Goal: Task Accomplishment & Management: Manage account settings

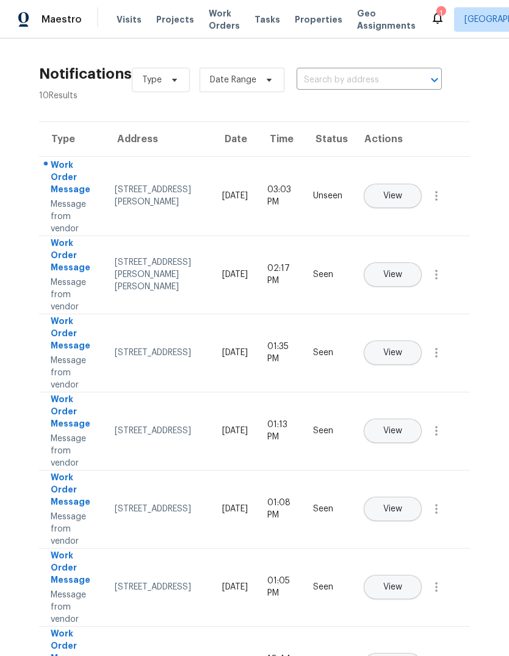
click at [302, 18] on span "Properties" at bounding box center [319, 19] width 48 height 12
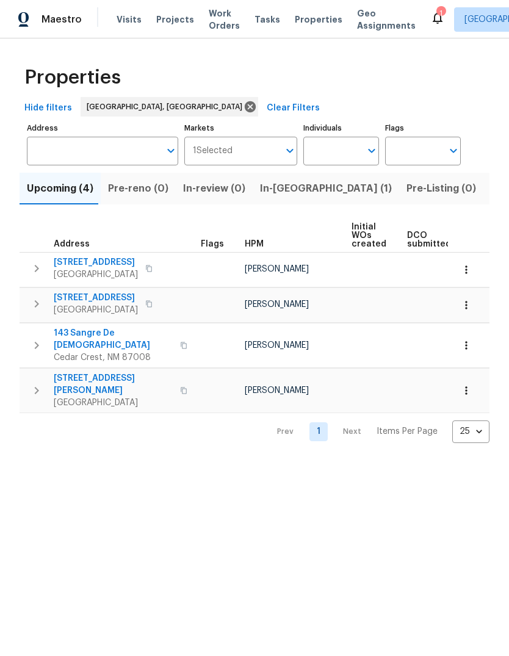
click at [275, 180] on button "In-reno (1)" at bounding box center [326, 189] width 147 height 32
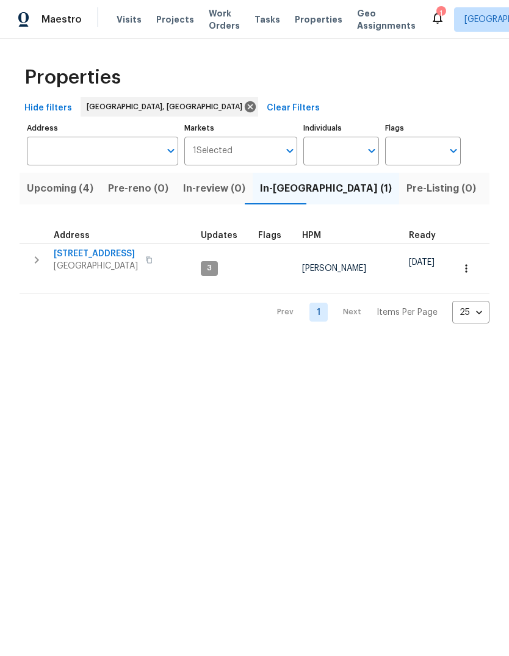
click at [430, 17] on icon at bounding box center [437, 17] width 15 height 15
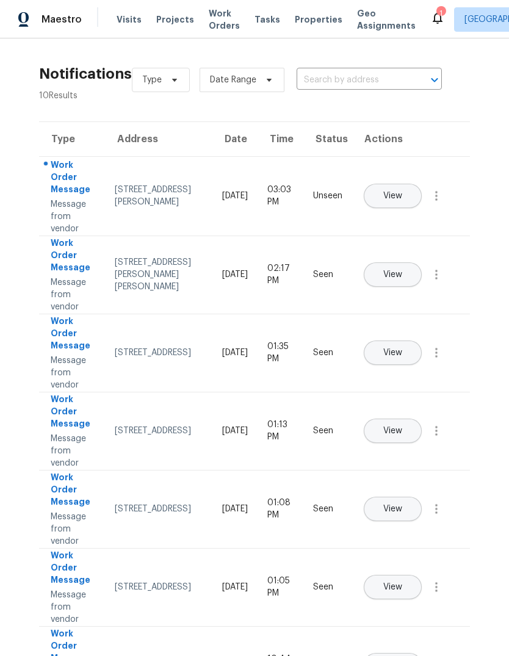
click at [402, 192] on span "View" at bounding box center [392, 196] width 19 height 9
click at [311, 15] on span "Properties" at bounding box center [319, 19] width 48 height 12
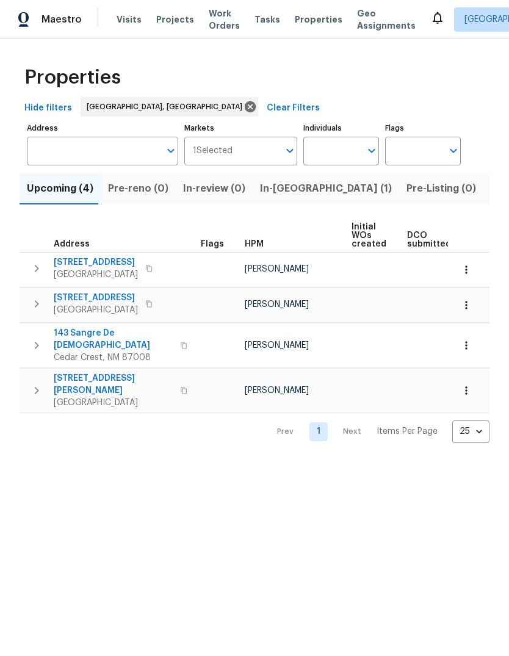
click at [491, 186] on span "Listed (22)" at bounding box center [517, 188] width 52 height 17
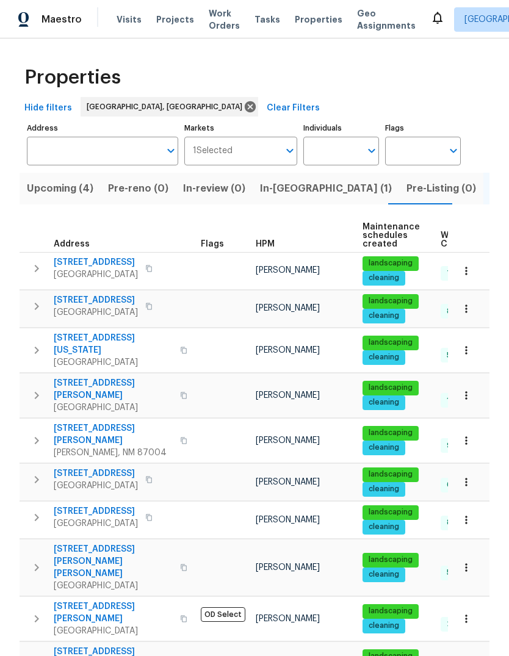
click at [97, 295] on span "5009 Ian Ave NW" at bounding box center [96, 300] width 84 height 12
click at [430, 13] on icon at bounding box center [437, 17] width 15 height 15
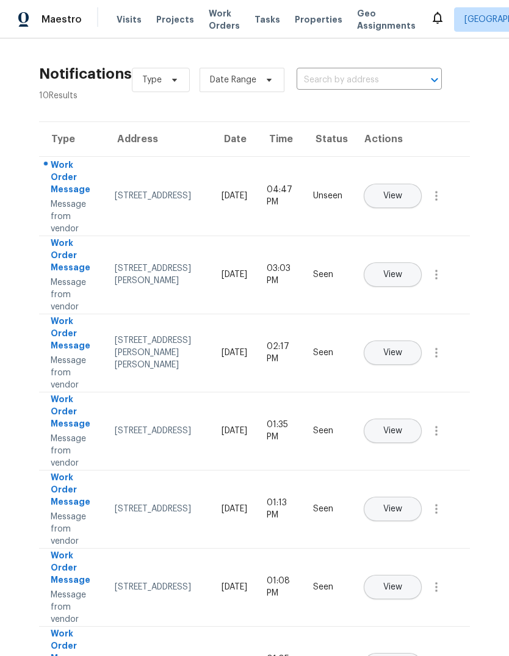
click at [402, 192] on span "View" at bounding box center [392, 196] width 19 height 9
click at [309, 652] on td "Seen" at bounding box center [327, 665] width 49 height 78
click at [402, 192] on span "View" at bounding box center [392, 196] width 19 height 9
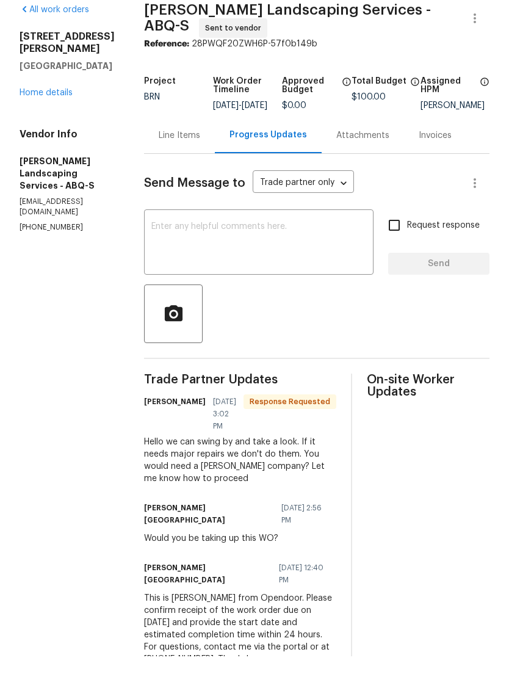
scroll to position [30, 0]
click at [200, 172] on div "Line Items" at bounding box center [180, 178] width 42 height 12
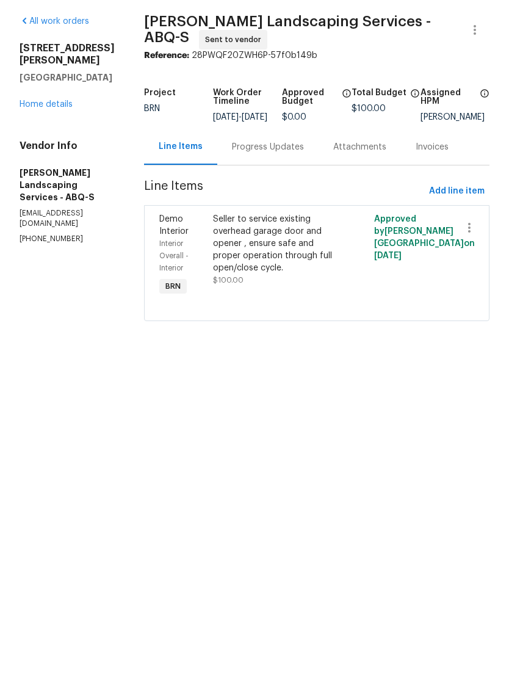
click at [305, 256] on div "Seller to service existing overhead garage door and opener , ensure safe and pr…" at bounding box center [276, 286] width 127 height 61
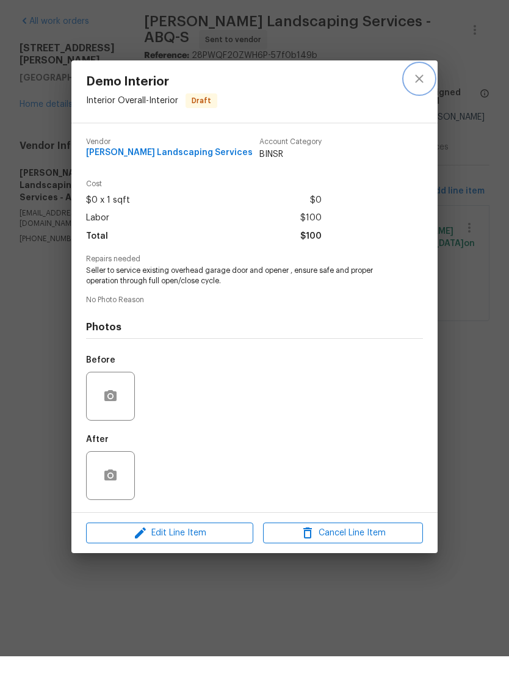
click at [417, 117] on icon "close" at bounding box center [419, 121] width 8 height 8
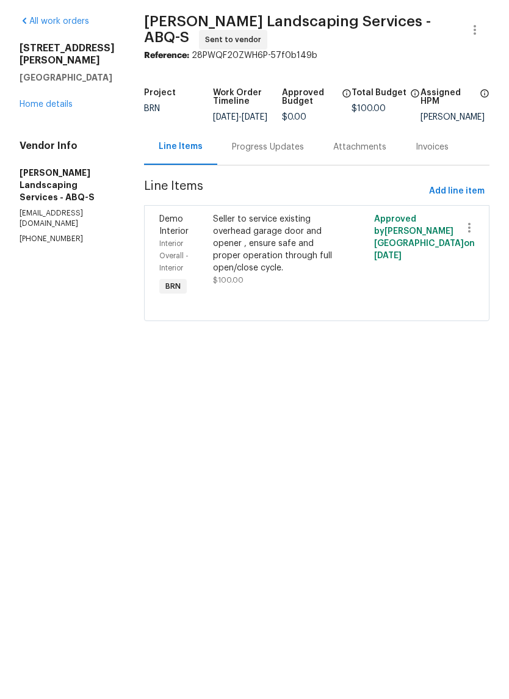
click at [302, 184] on div "Progress Updates" at bounding box center [268, 190] width 72 height 12
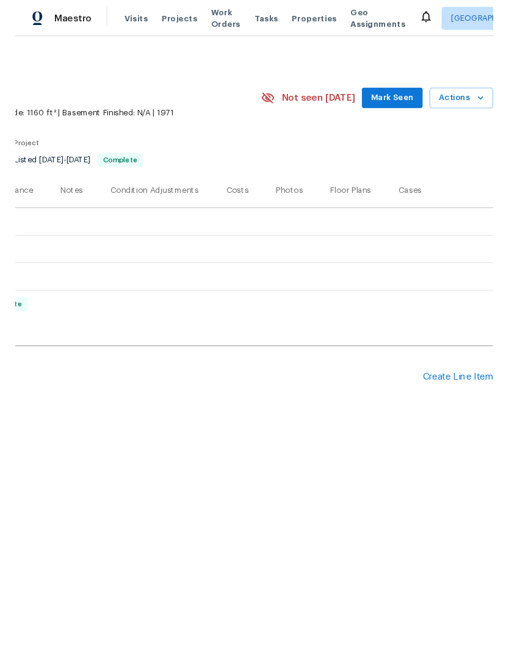
scroll to position [0, 181]
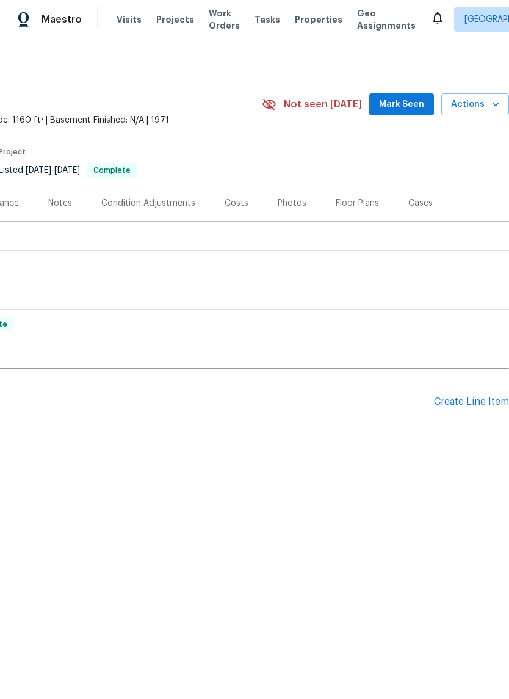
click at [412, 100] on span "Mark Seen" at bounding box center [401, 104] width 45 height 15
click at [460, 399] on div "Create Line Item" at bounding box center [471, 402] width 75 height 12
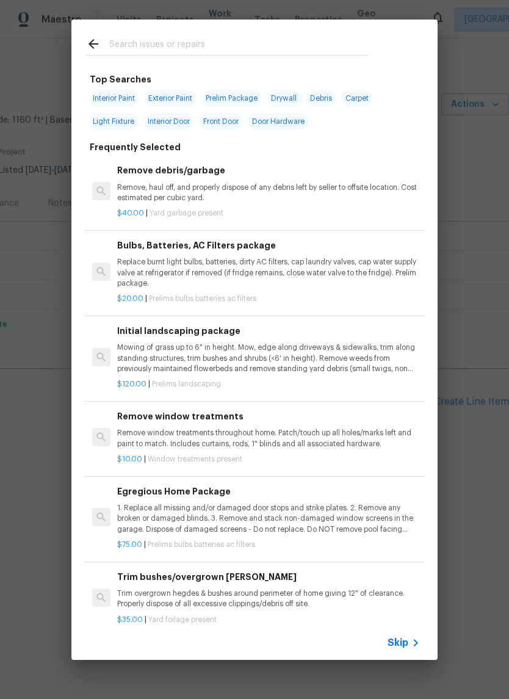
click at [152, 39] on input "text" at bounding box center [238, 46] width 259 height 18
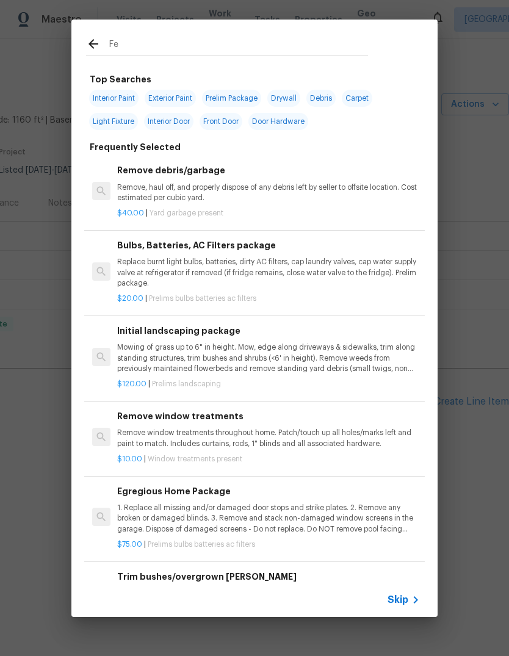
type input "Fen"
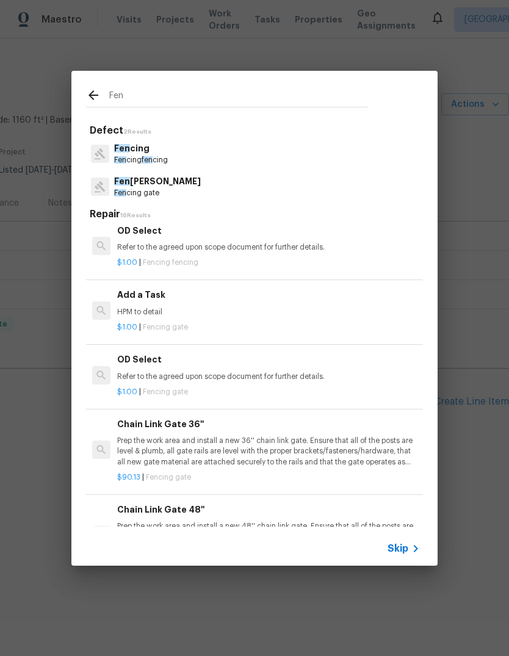
scroll to position [521, 0]
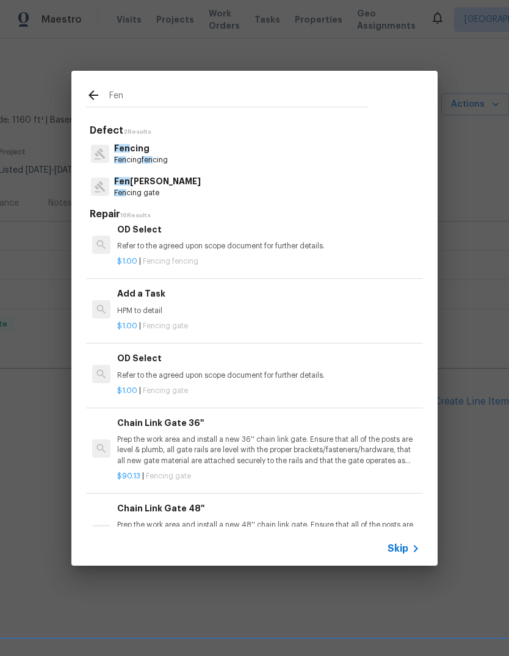
click at [140, 306] on p "HPM to detail" at bounding box center [268, 311] width 303 height 10
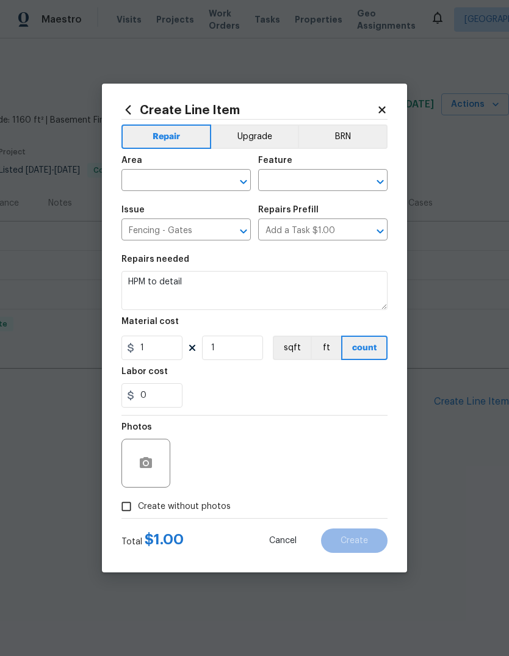
click at [147, 174] on input "text" at bounding box center [169, 181] width 95 height 19
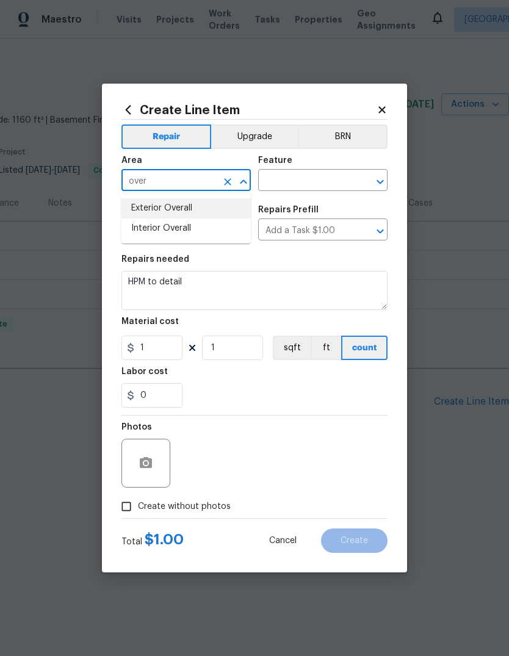
click at [143, 202] on li "Exterior Overall" at bounding box center [186, 208] width 129 height 20
type input "Exterior Overall"
click at [385, 181] on icon "Open" at bounding box center [380, 182] width 15 height 15
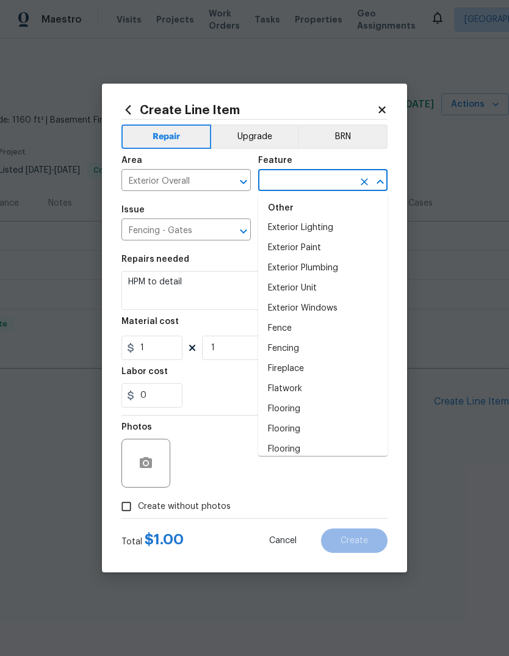
scroll to position [950, 0]
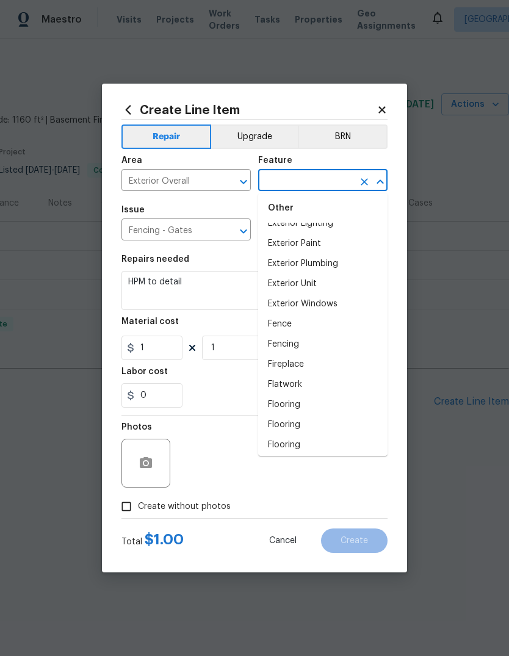
click at [289, 340] on li "Fencing" at bounding box center [322, 345] width 129 height 20
type input "Fencing"
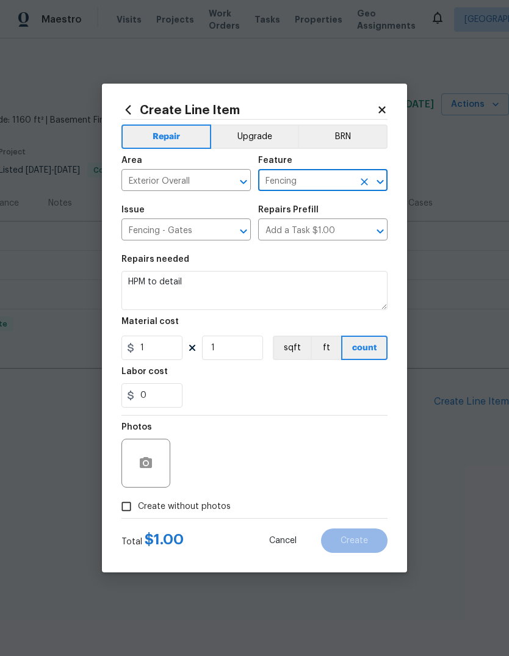
click at [208, 278] on textarea "HPM to detail" at bounding box center [255, 290] width 266 height 39
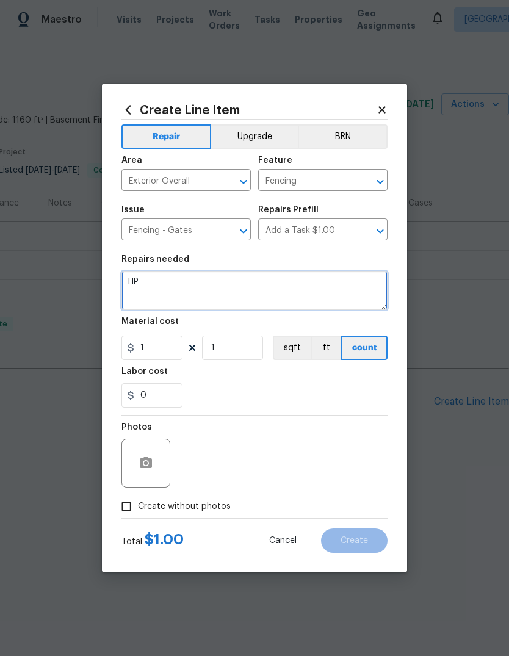
type textarea "H"
type textarea "P"
type textarea "Assessment of gate and painted wall"
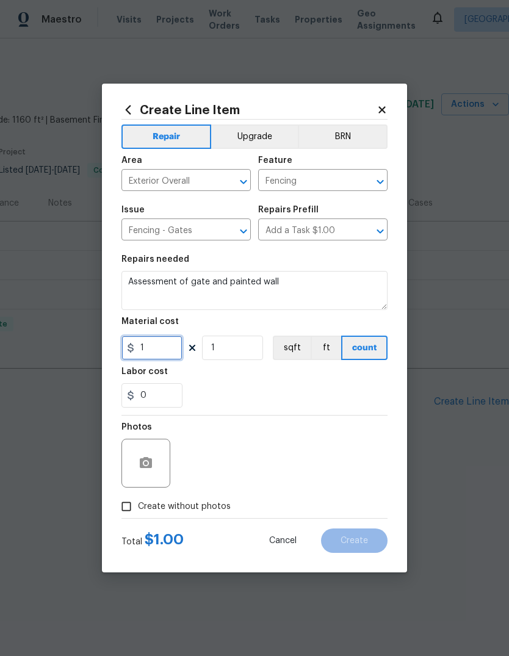
click at [149, 346] on input "1" at bounding box center [152, 348] width 61 height 24
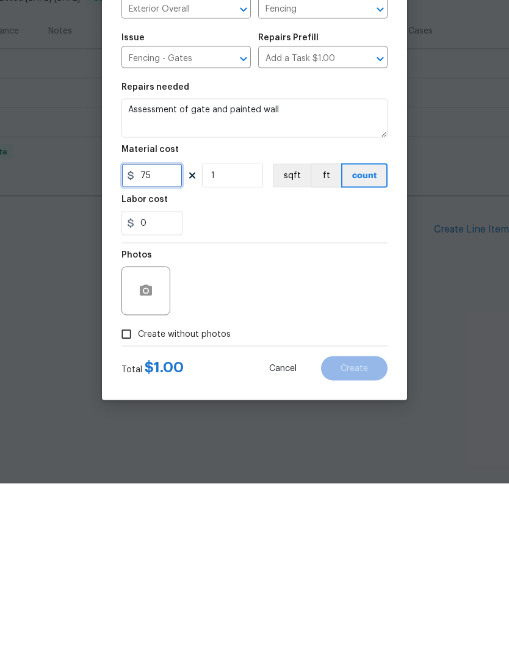
type input "75"
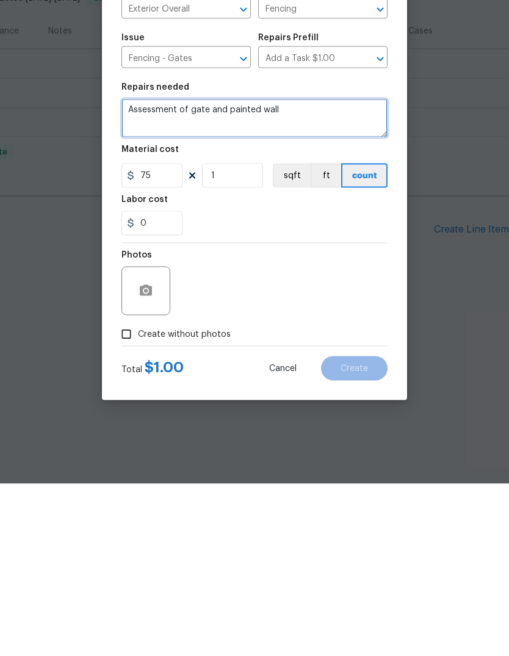
click at [297, 271] on textarea "Assessment of gate and painted wall" at bounding box center [255, 290] width 266 height 39
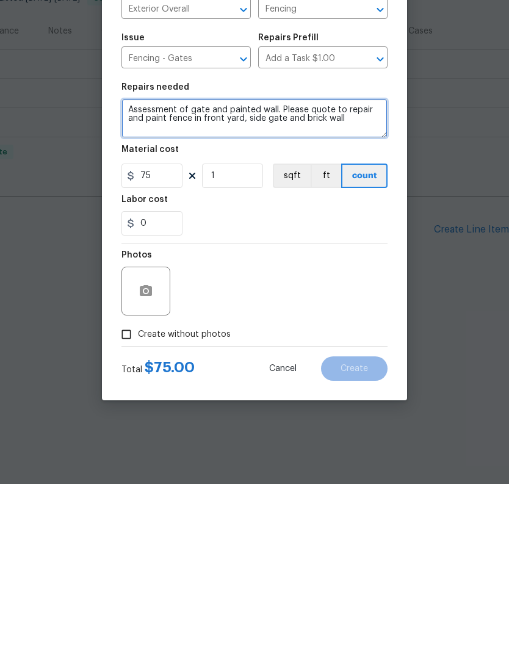
type textarea "Assessment of gate and painted wall. Please quote to repair and paint fence in …"
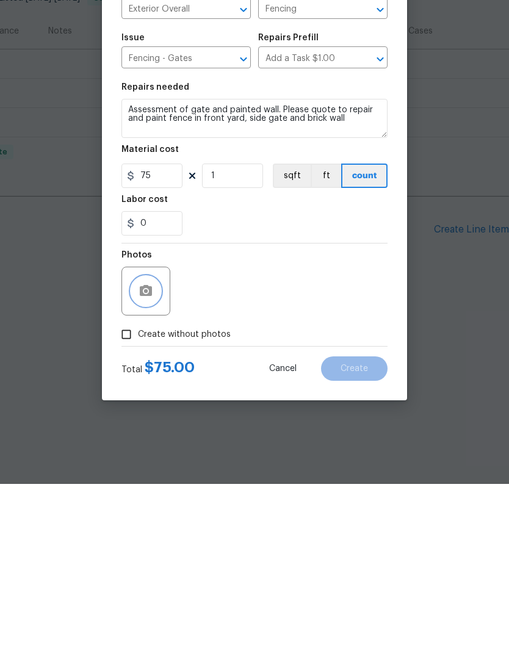
click at [139, 456] on icon "button" at bounding box center [146, 463] width 15 height 15
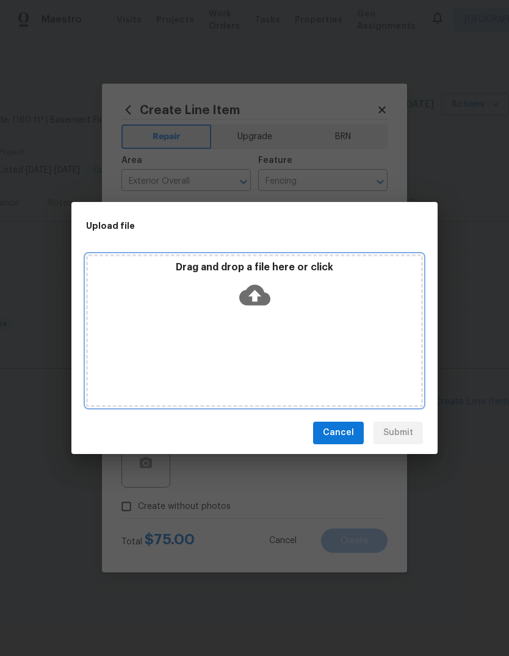
click at [163, 317] on div "Drag and drop a file here or click" at bounding box center [254, 331] width 337 height 153
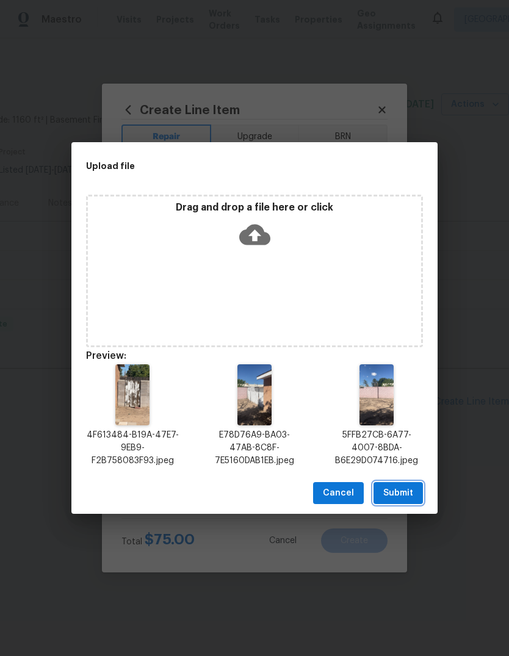
click at [396, 491] on span "Submit" at bounding box center [398, 493] width 30 height 15
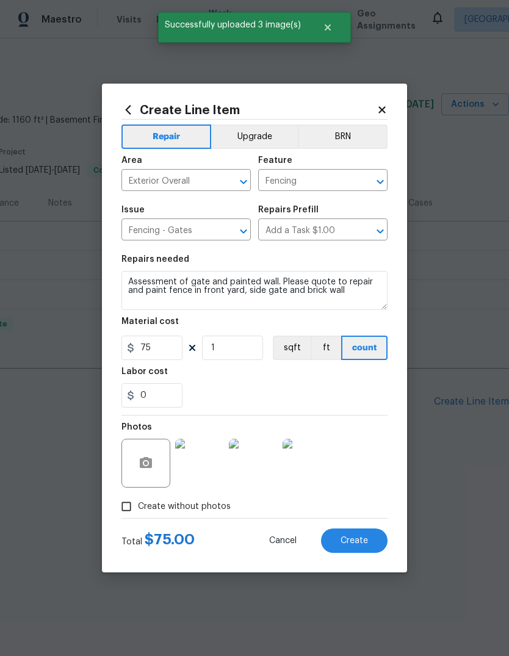
click at [360, 539] on span "Create" at bounding box center [354, 541] width 27 height 9
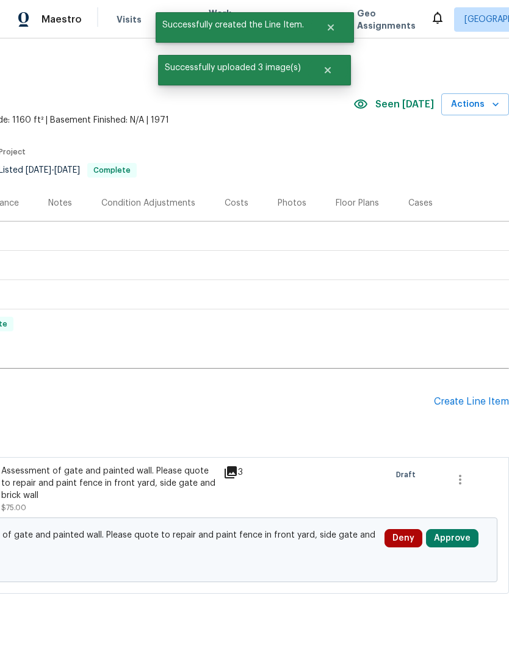
click at [443, 537] on button "Approve" at bounding box center [452, 538] width 53 height 18
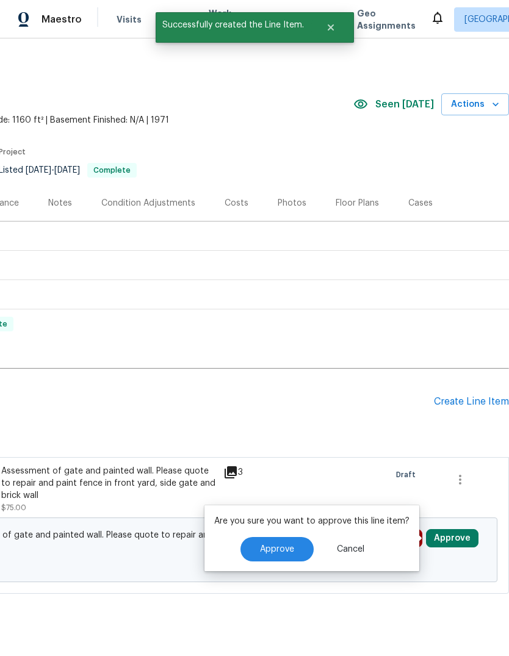
click at [275, 550] on span "Approve" at bounding box center [277, 549] width 34 height 9
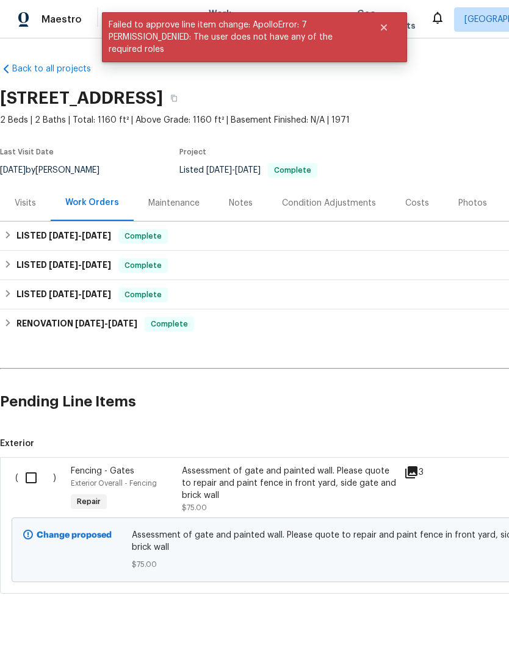
scroll to position [0, 0]
click at [27, 477] on input "checkbox" at bounding box center [35, 478] width 35 height 26
checkbox input "true"
click at [432, 621] on span "Create Work Order" at bounding box center [439, 626] width 81 height 15
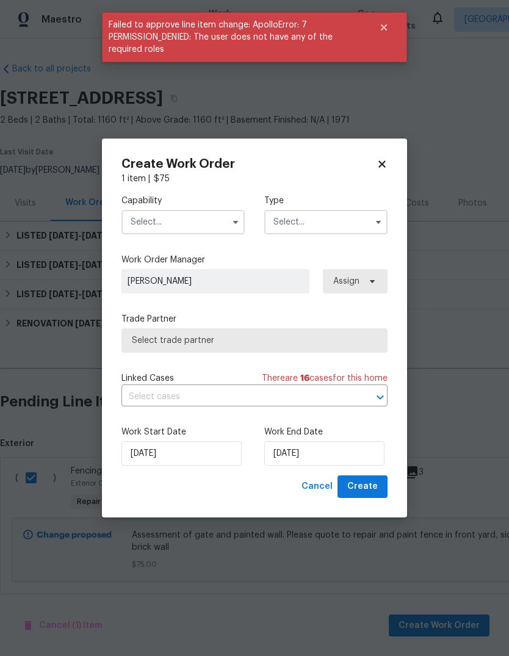
click at [143, 217] on input "text" at bounding box center [183, 222] width 123 height 24
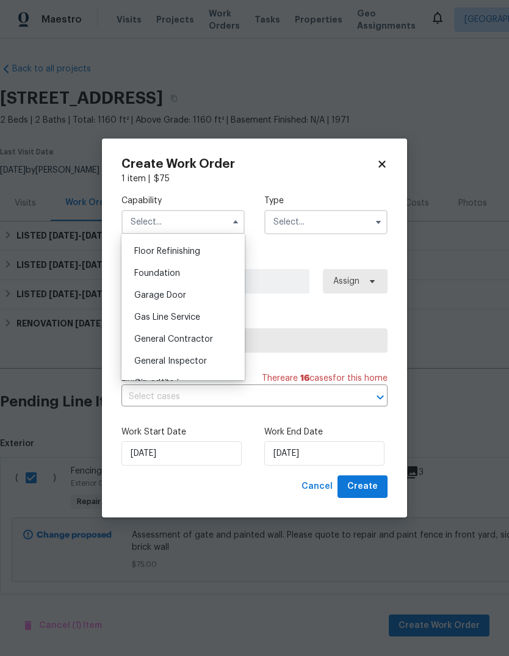
scroll to position [493, 0]
click at [153, 333] on div "General Contractor" at bounding box center [183, 339] width 117 height 22
type input "General Contractor"
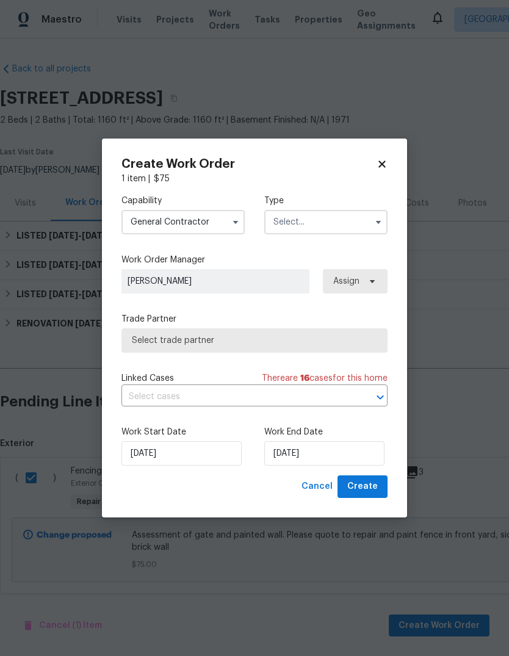
click at [365, 219] on input "text" at bounding box center [325, 222] width 123 height 24
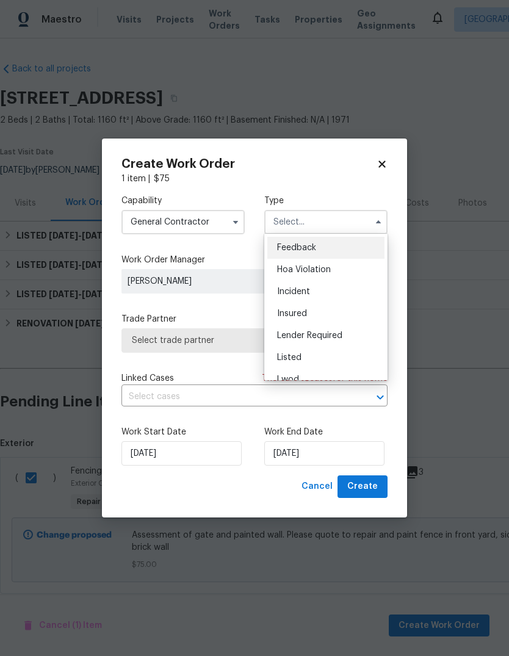
click at [296, 354] on span "Listed" at bounding box center [289, 358] width 24 height 9
type input "Listed"
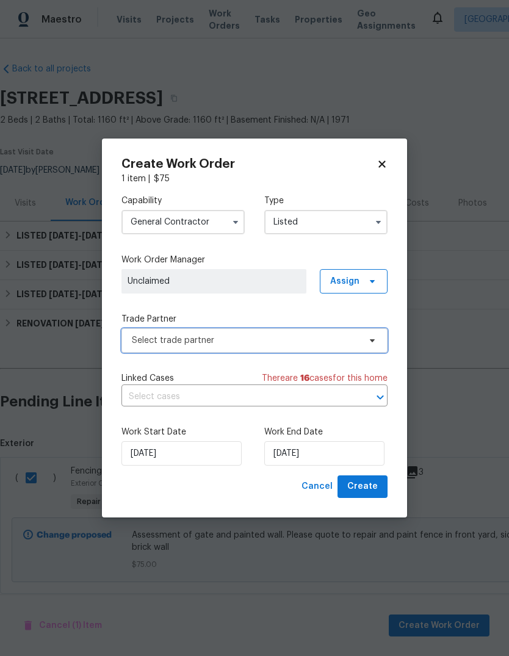
click at [139, 338] on span "Select trade partner" at bounding box center [246, 341] width 228 height 12
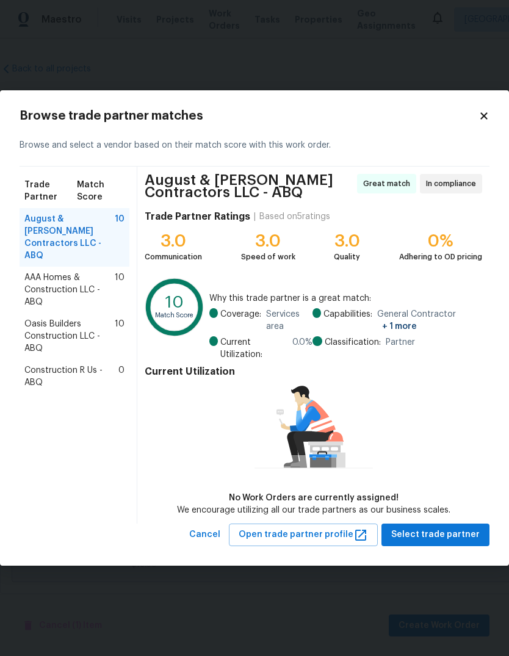
click at [55, 319] on span "Oasis Builders Construction LLC - ABQ" at bounding box center [69, 336] width 90 height 37
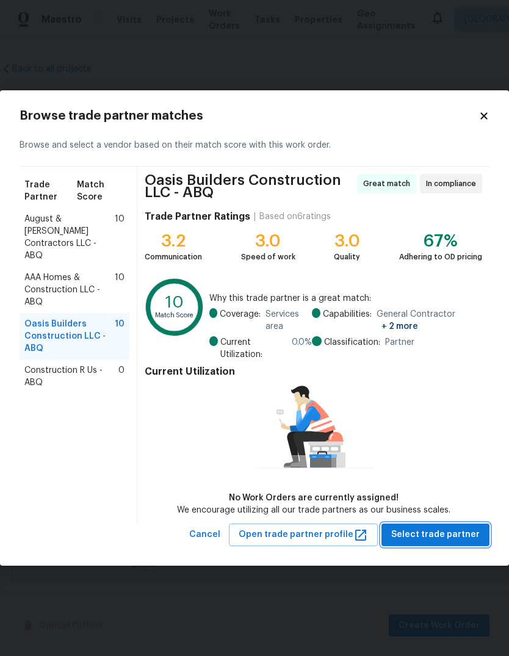
click at [433, 534] on span "Select trade partner" at bounding box center [435, 535] width 89 height 15
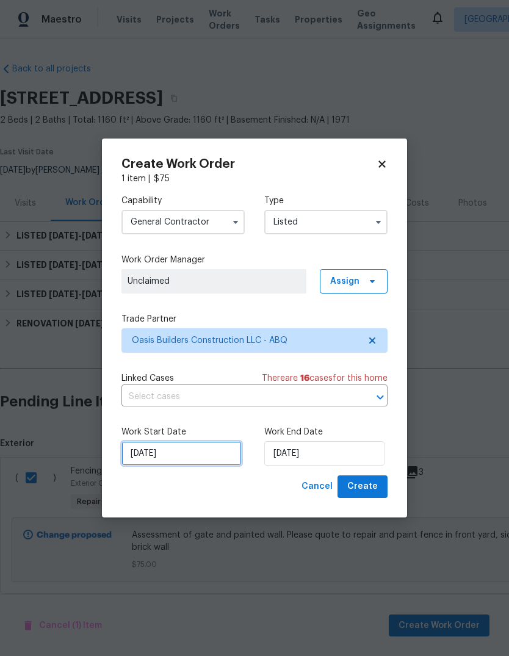
click at [147, 454] on input "10/1/2025" at bounding box center [182, 453] width 120 height 24
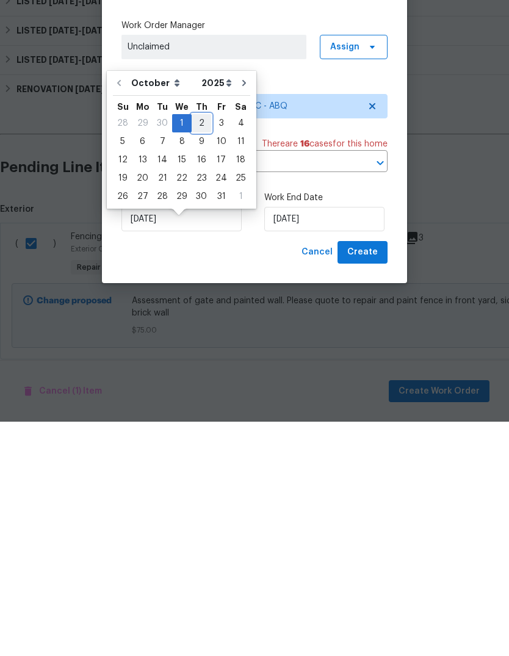
click at [197, 349] on div "2" at bounding box center [202, 357] width 20 height 17
type input "10/2/2025"
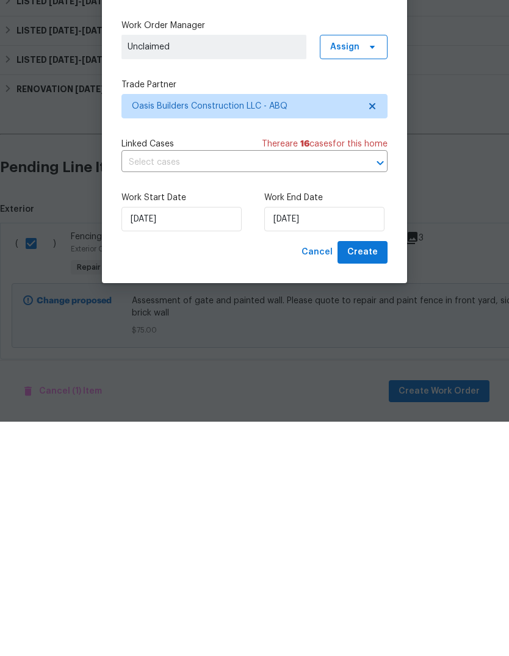
scroll to position [21, 0]
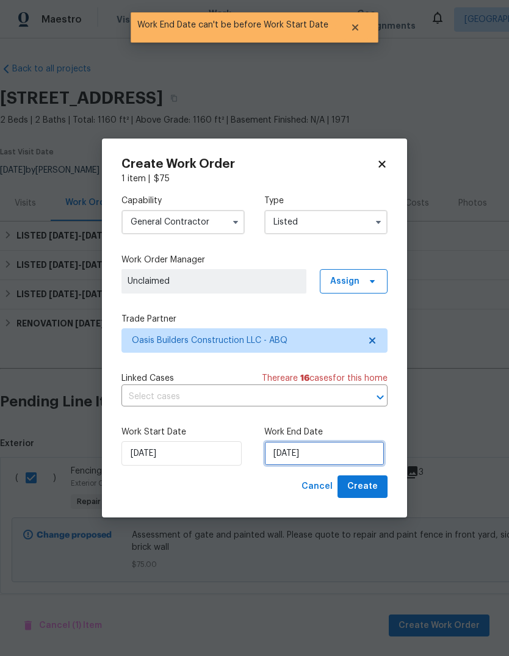
click at [294, 453] on input "10/2/2025" at bounding box center [324, 453] width 120 height 24
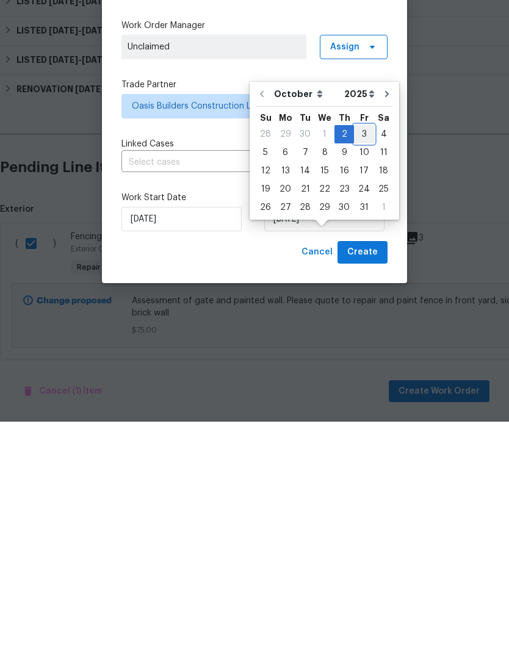
click at [358, 360] on div "3" at bounding box center [364, 368] width 20 height 17
type input "10/3/2025"
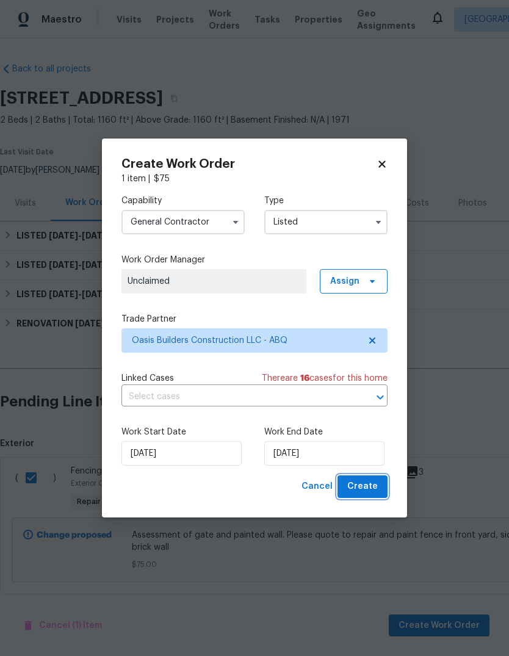
click at [366, 486] on span "Create" at bounding box center [362, 486] width 31 height 15
checkbox input "false"
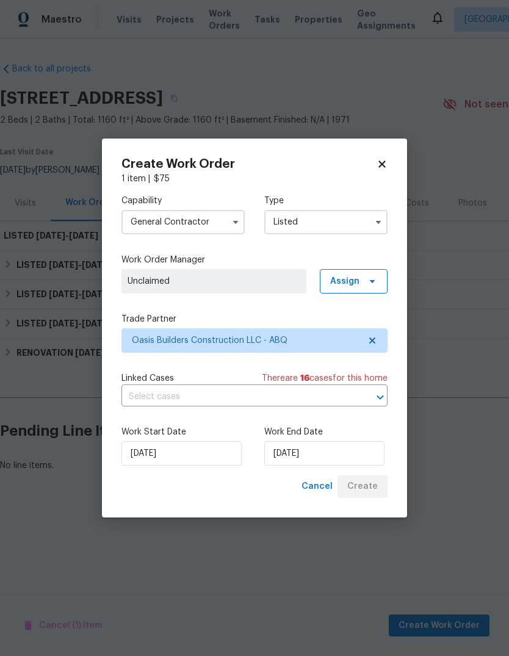
scroll to position [0, 0]
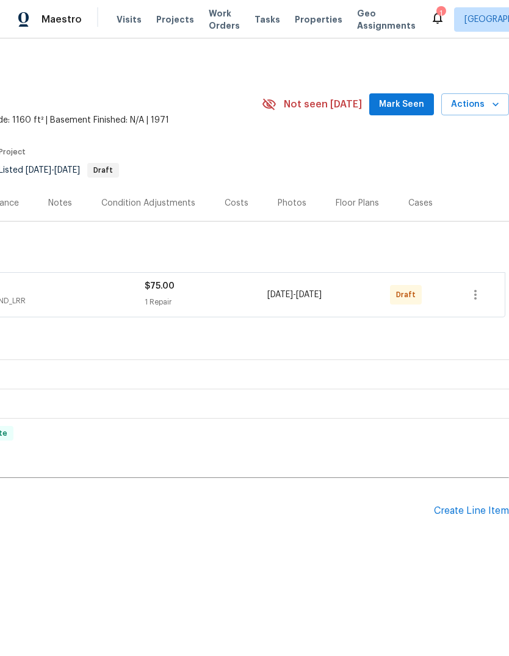
scroll to position [0, 181]
click at [470, 292] on icon "button" at bounding box center [475, 295] width 15 height 15
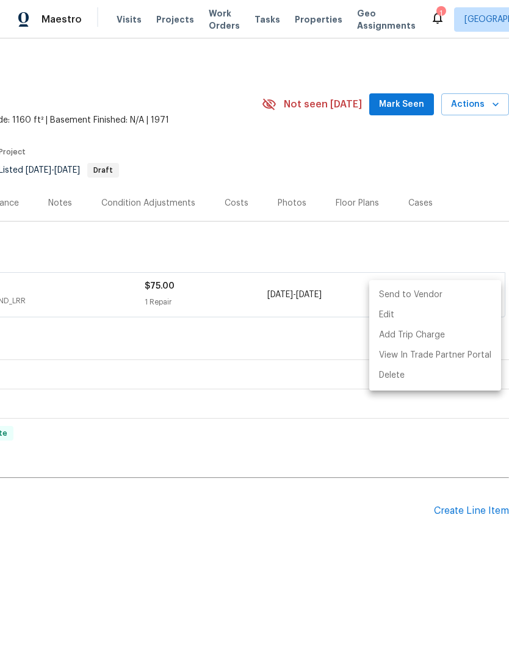
click at [428, 291] on li "Send to Vendor" at bounding box center [435, 295] width 132 height 20
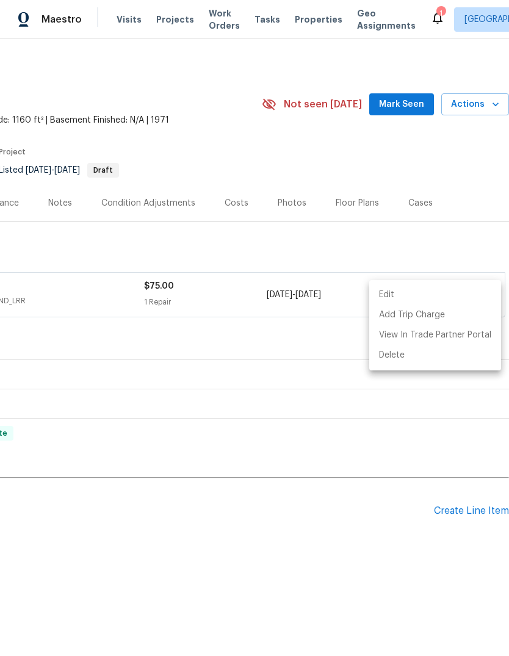
click at [378, 560] on div at bounding box center [254, 328] width 509 height 656
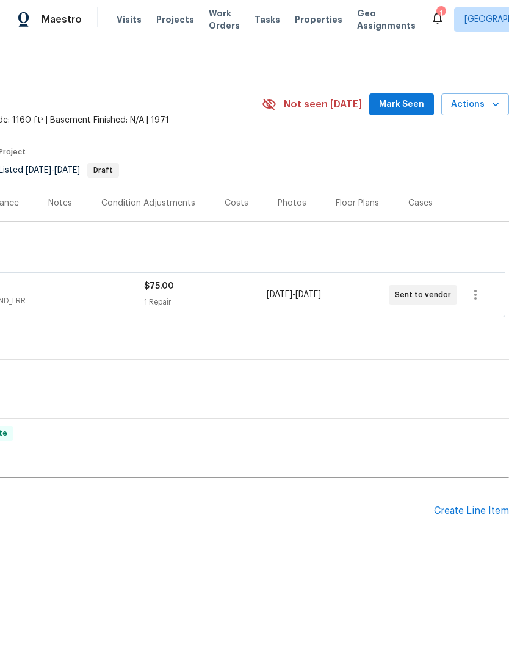
click at [406, 101] on span "Mark Seen" at bounding box center [401, 104] width 45 height 15
click at [437, 17] on div "1" at bounding box center [441, 13] width 9 height 12
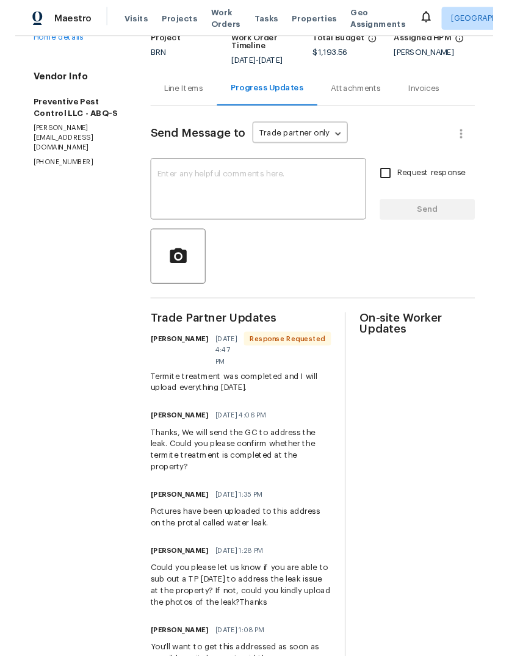
scroll to position [100, 0]
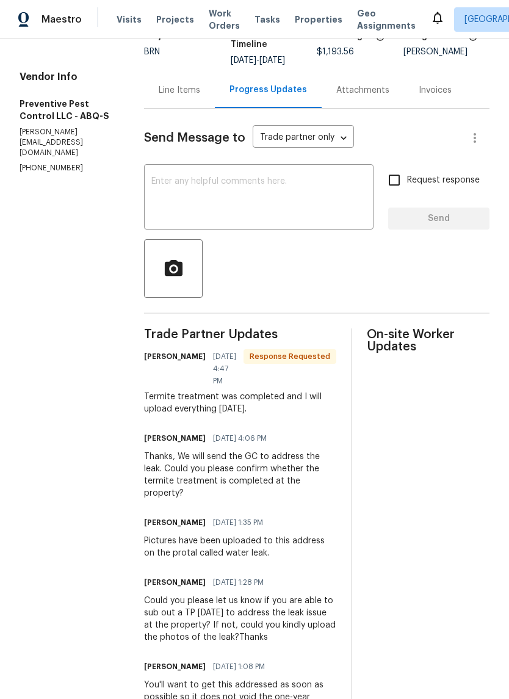
click at [151, 178] on textarea at bounding box center [258, 198] width 215 height 43
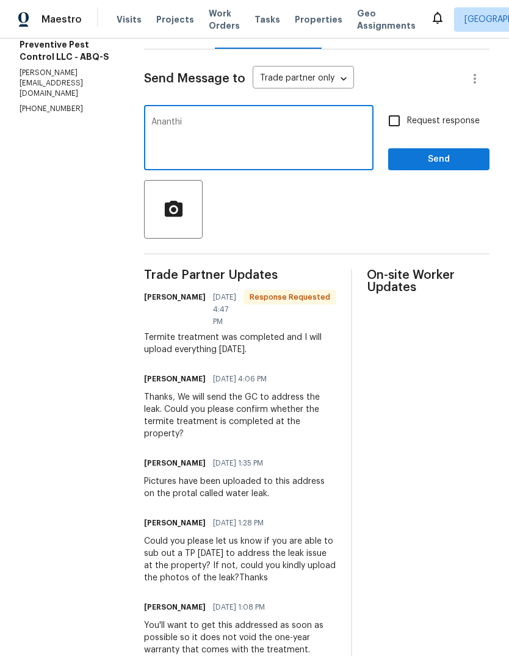
scroll to position [162, 0]
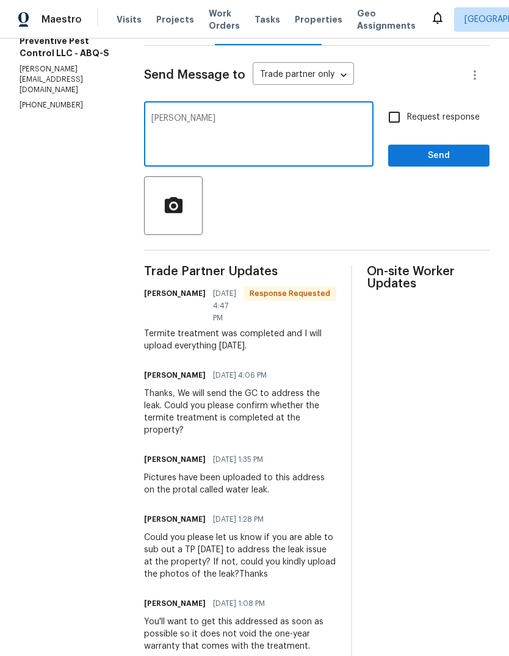
click at [151, 114] on textarea "Ana Ananthi" at bounding box center [258, 135] width 215 height 43
click at [175, 114] on textarea "Ananthi" at bounding box center [258, 135] width 215 height 43
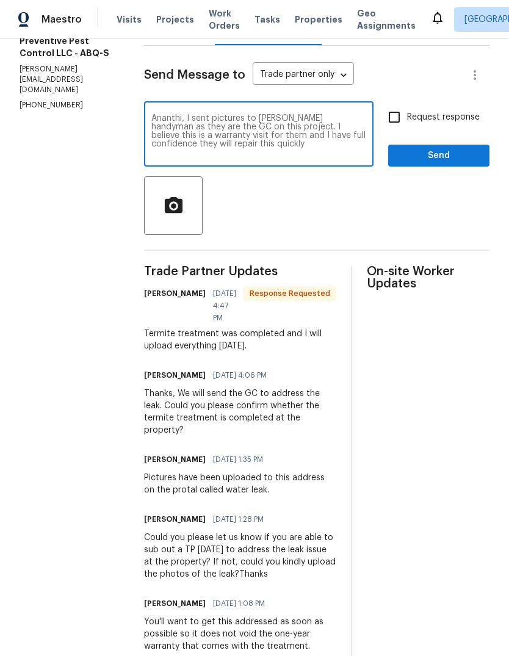
type textarea "Ananthi, I sent pictures to [PERSON_NAME] handyman as they are the GC on this p…"
click at [444, 148] on span "Send" at bounding box center [439, 155] width 82 height 15
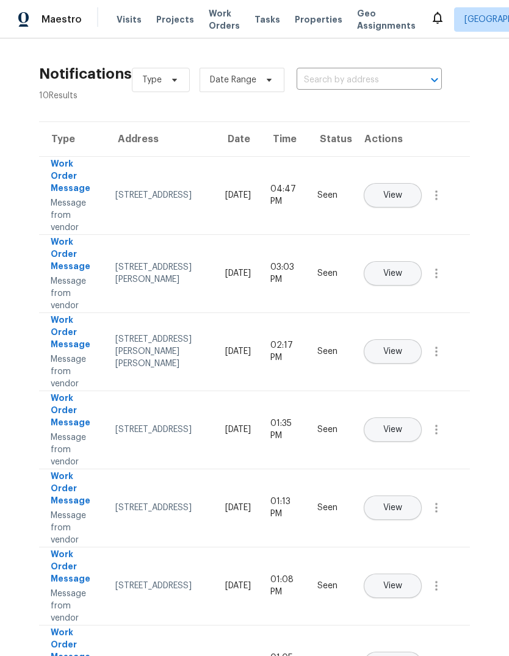
click at [298, 13] on span "Properties" at bounding box center [319, 19] width 48 height 12
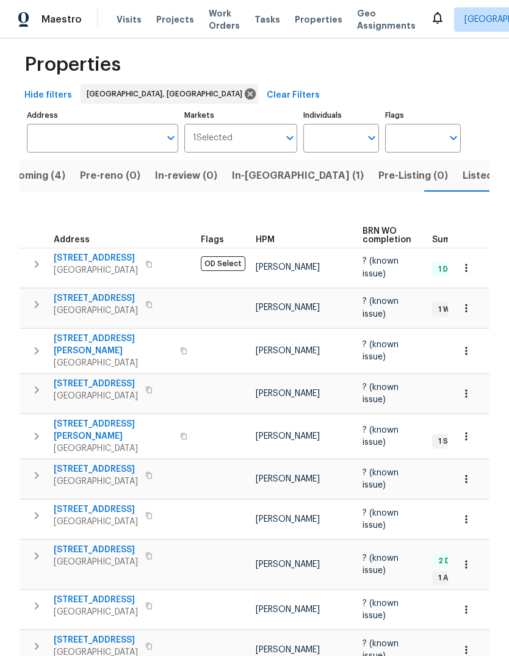
scroll to position [12, 0]
